Goal: Information Seeking & Learning: Find specific fact

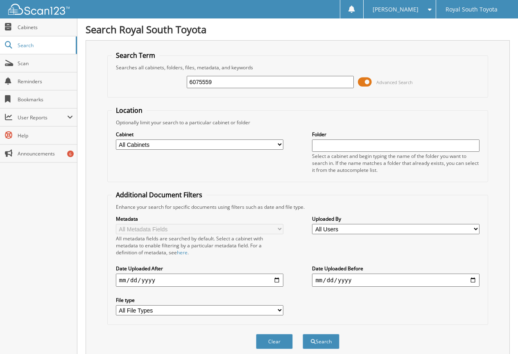
click at [208, 83] on input "6075559" at bounding box center [271, 82] width 168 height 12
paste input "3268"
type input "6073268"
click at [303, 333] on button "Search" at bounding box center [321, 340] width 37 height 15
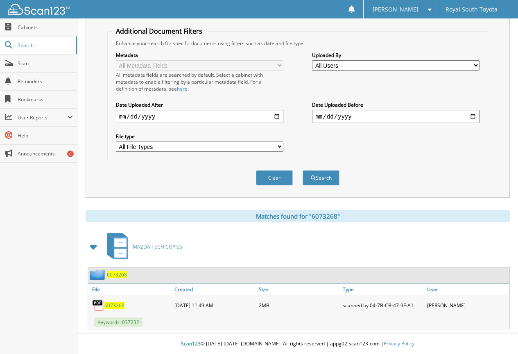
click at [112, 307] on span "6073268" at bounding box center [114, 305] width 20 height 7
